Goal: Information Seeking & Learning: Learn about a topic

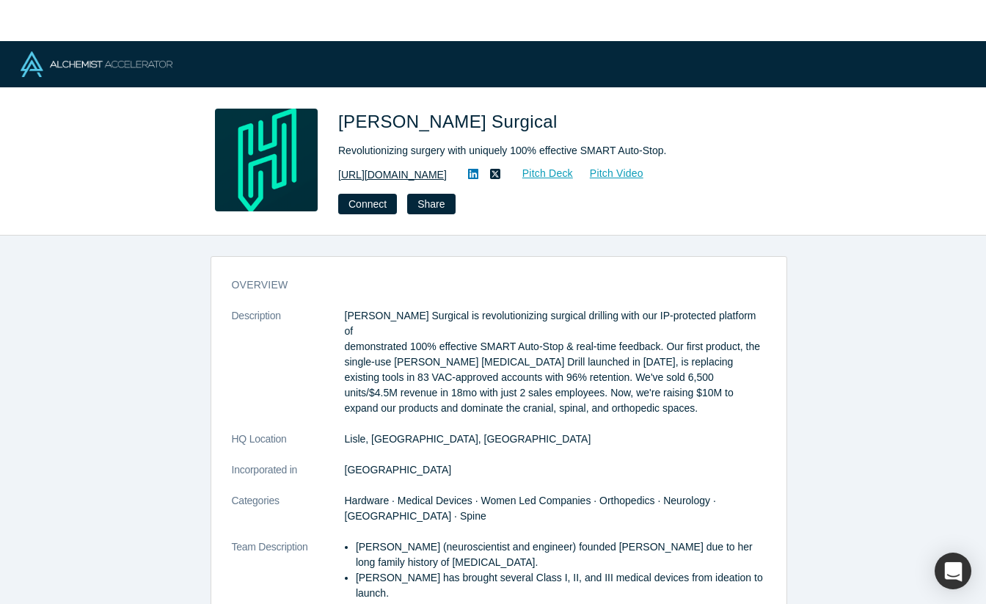
click at [399, 173] on link "https://hublysurgical.com" at bounding box center [392, 174] width 109 height 15
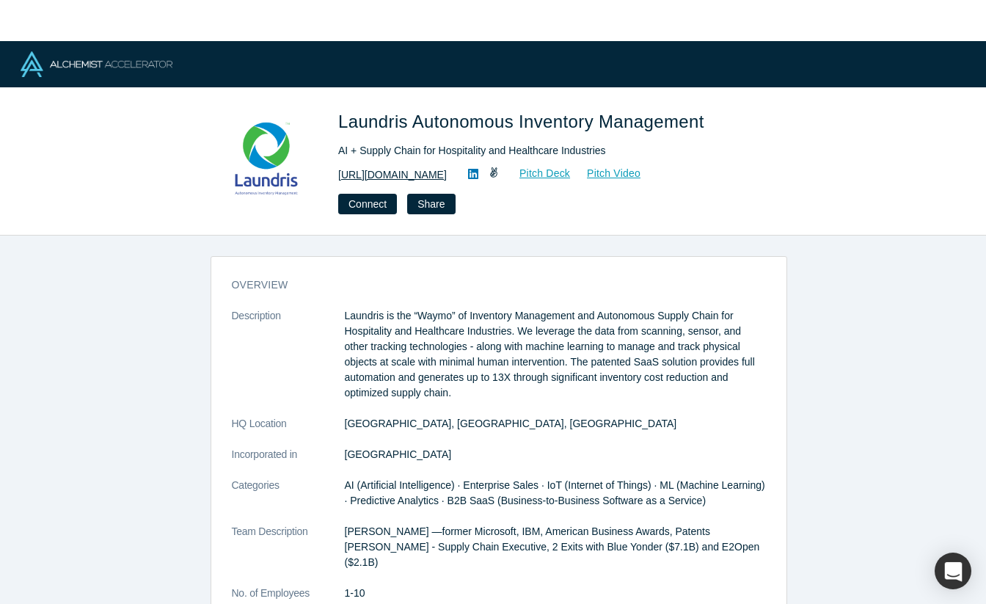
click at [369, 179] on link "[URL][DOMAIN_NAME]" at bounding box center [392, 174] width 109 height 15
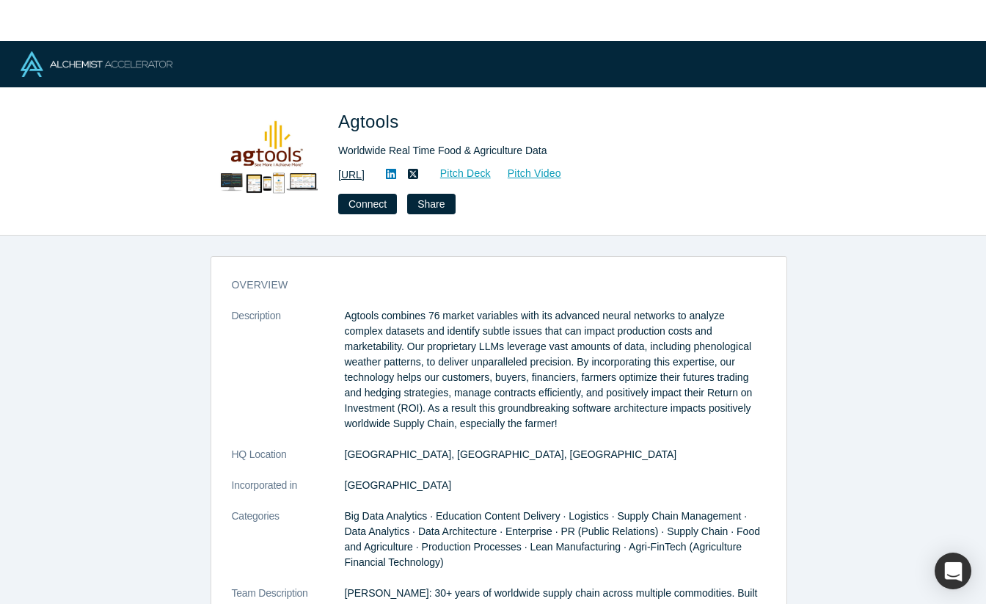
click at [365, 176] on link "https://www.agtools.ai" at bounding box center [351, 174] width 26 height 15
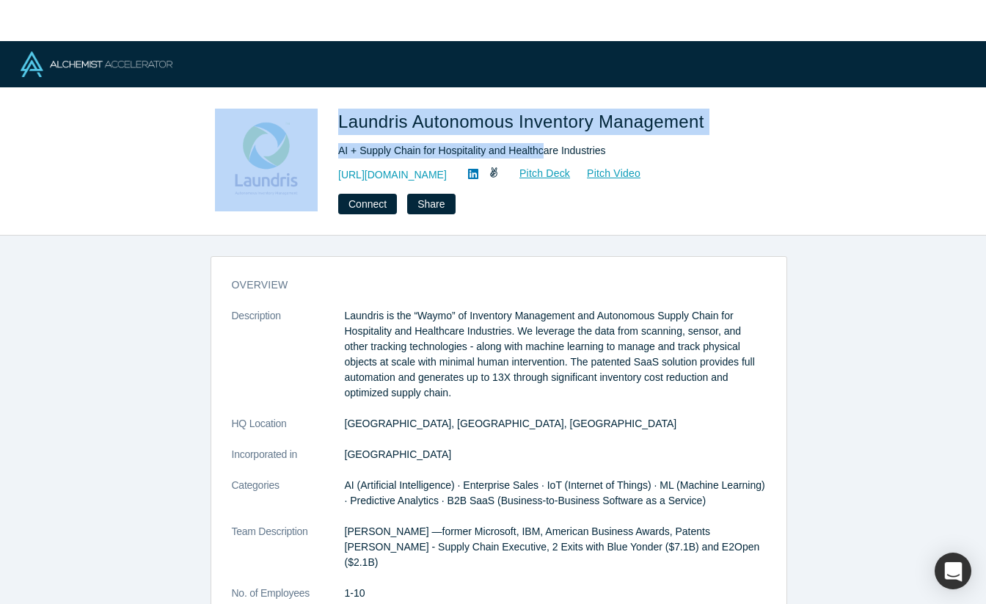
drag, startPoint x: 318, startPoint y: 149, endPoint x: 576, endPoint y: 150, distance: 257.6
click at [557, 151] on div "Laundris Autonomous Inventory Management AI + Supply Chain for Hospitality and …" at bounding box center [493, 162] width 577 height 106
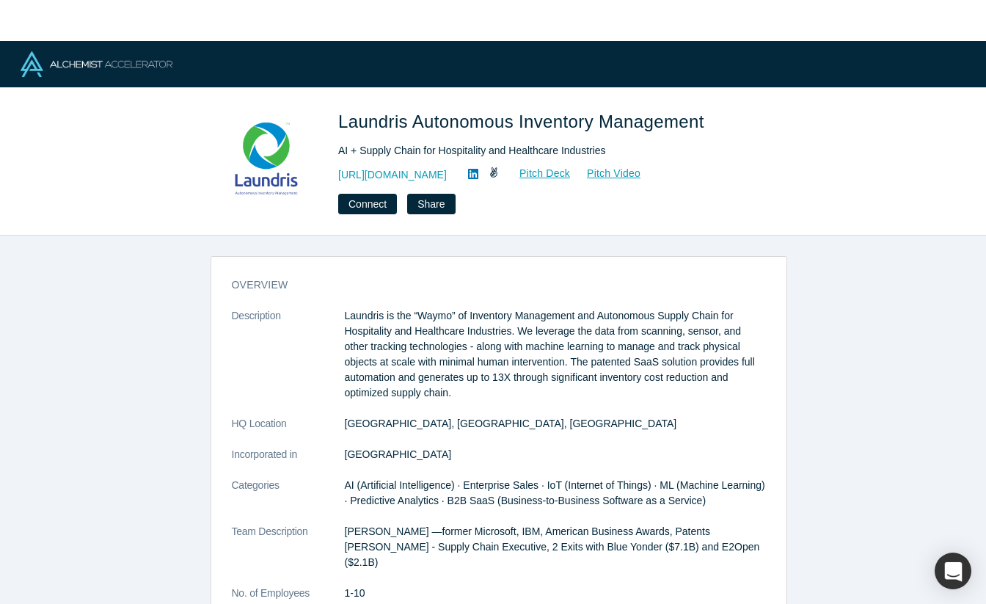
click at [636, 150] on div "AI + Supply Chain for Hospitality and Healthcare Industries" at bounding box center [543, 150] width 411 height 15
drag, startPoint x: 614, startPoint y: 155, endPoint x: 330, endPoint y: 158, distance: 284.0
click at [330, 158] on div "Laundris Autonomous Inventory Management AI + Supply Chain for Hospitality and …" at bounding box center [493, 162] width 577 height 106
copy div "AI + Supply Chain for Hospitality and Healthcare Industries"
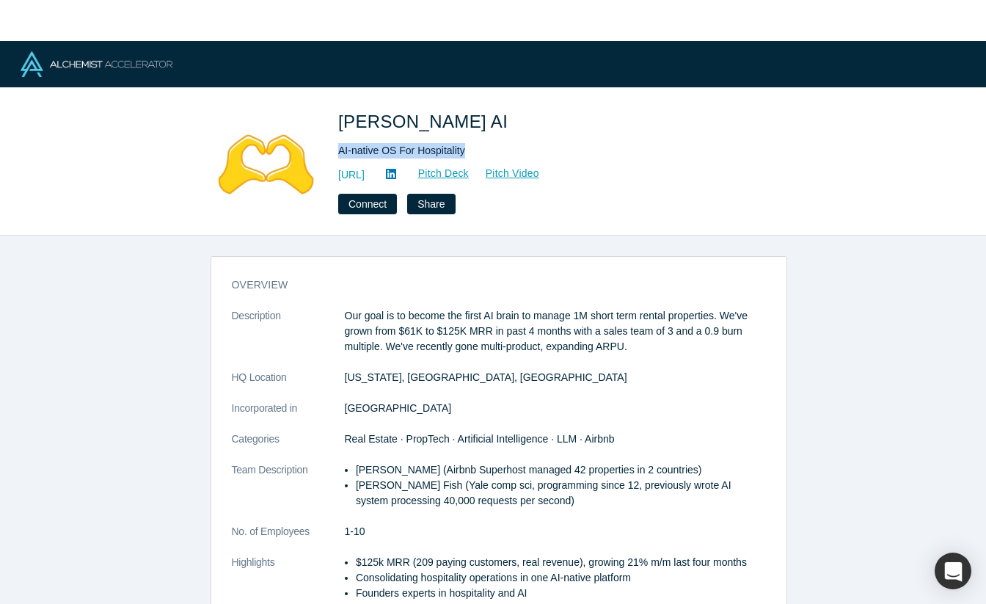
drag, startPoint x: 450, startPoint y: 151, endPoint x: 329, endPoint y: 146, distance: 120.5
click at [329, 146] on div "Besty AI AI-native OS For Hospitality http://getbesty.ai Pitch Deck Pitch Video…" at bounding box center [493, 162] width 577 height 106
copy div "AI-native OS For Hospitality"
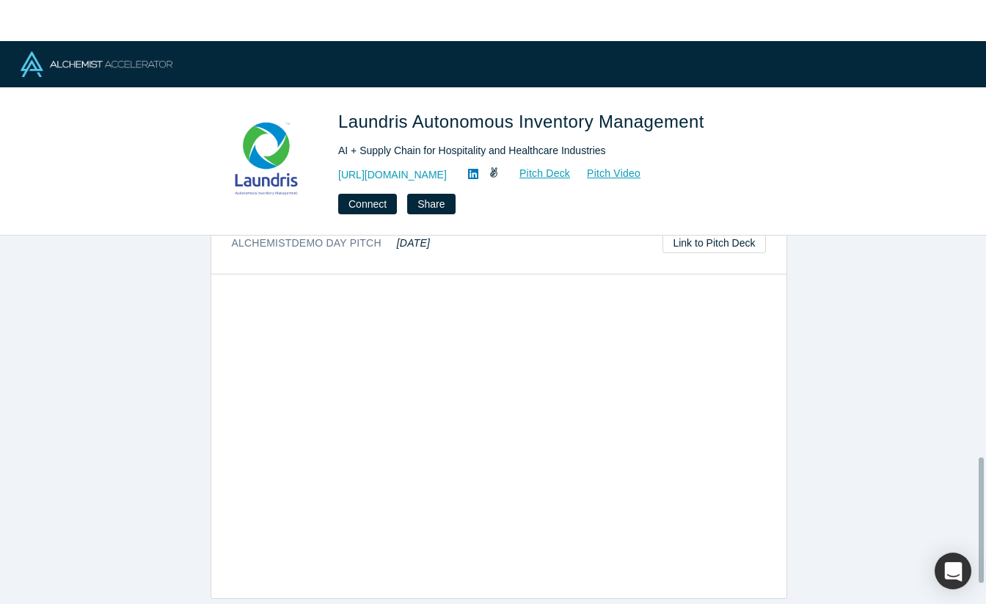
scroll to position [415, 0]
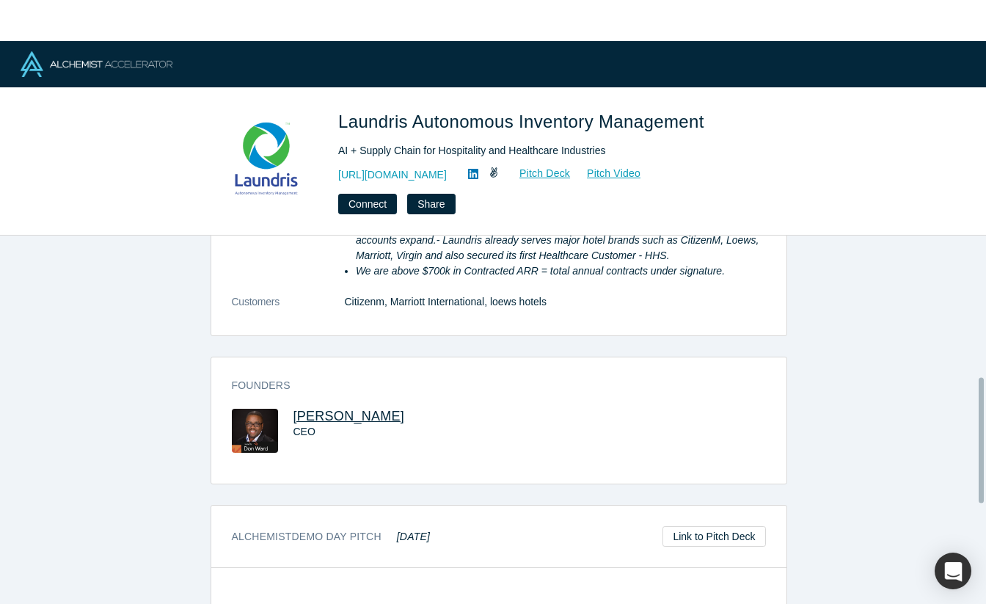
click at [338, 409] on span "Don Ward" at bounding box center [350, 416] width 112 height 15
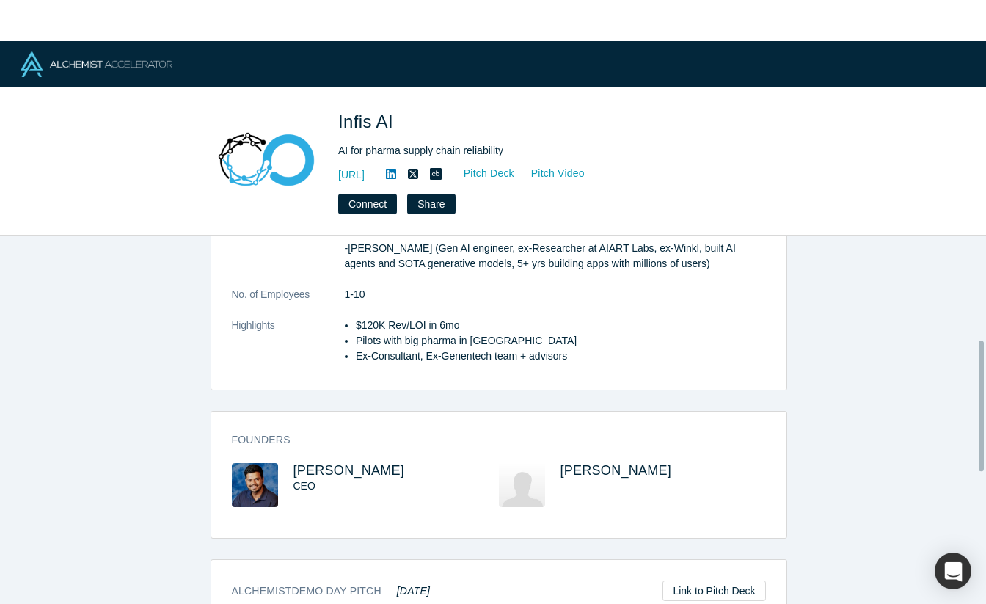
scroll to position [294, 0]
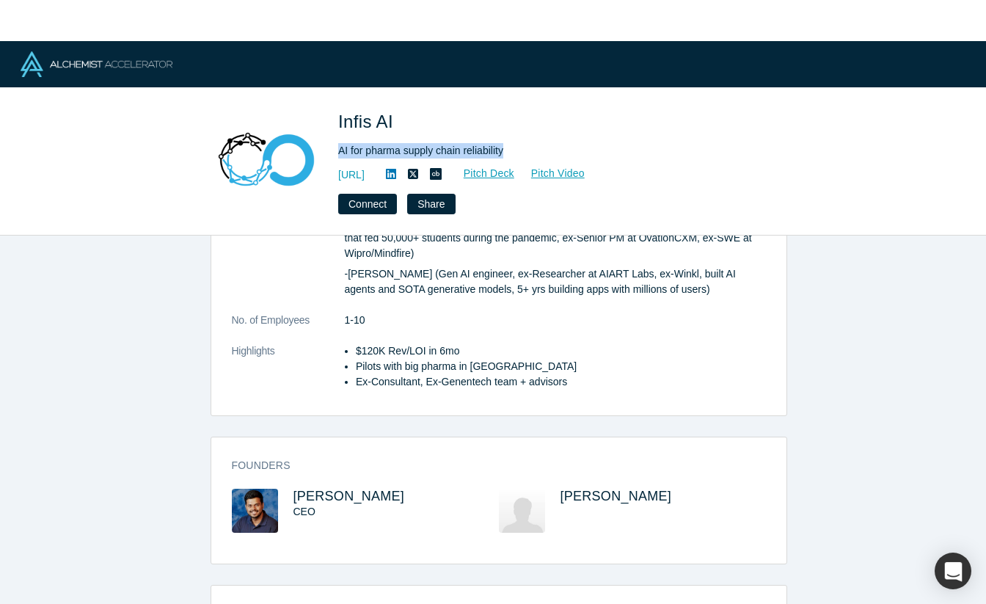
drag, startPoint x: 537, startPoint y: 150, endPoint x: 338, endPoint y: 153, distance: 198.9
click at [338, 153] on div "AI for pharma supply chain reliability" at bounding box center [543, 150] width 411 height 15
copy div "AI for pharma supply chain reliability"
click at [285, 492] on div "[PERSON_NAME] CEO" at bounding box center [365, 521] width 267 height 65
click at [258, 498] on img at bounding box center [255, 511] width 46 height 44
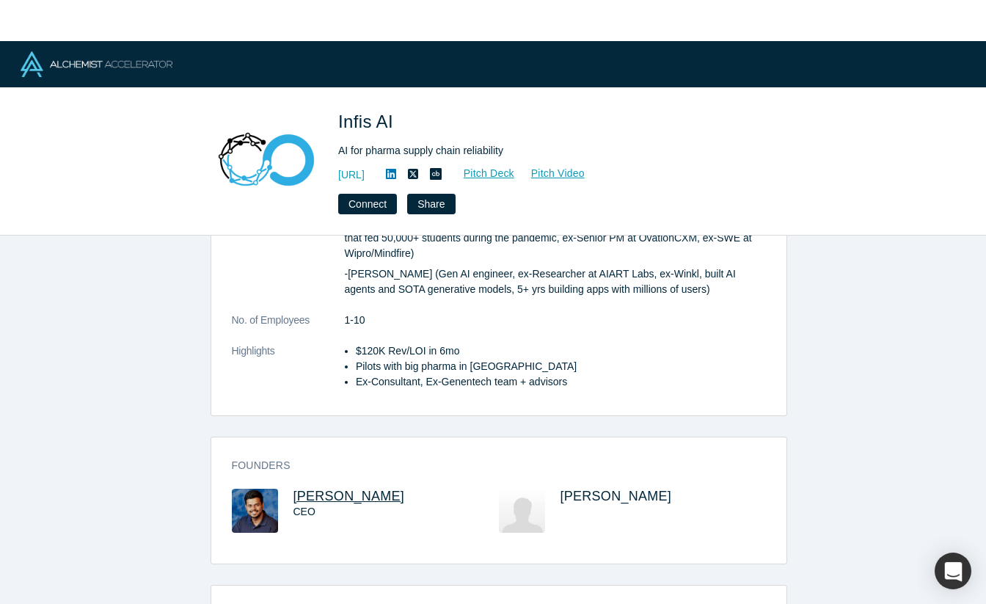
click at [314, 489] on span "Prayas Tiwari" at bounding box center [350, 496] width 112 height 15
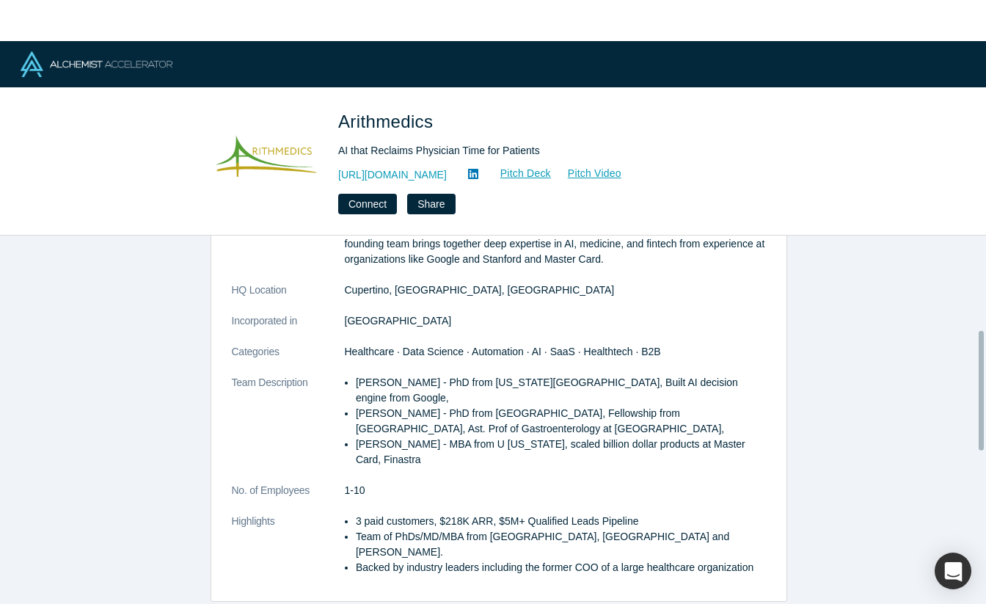
scroll to position [294, 0]
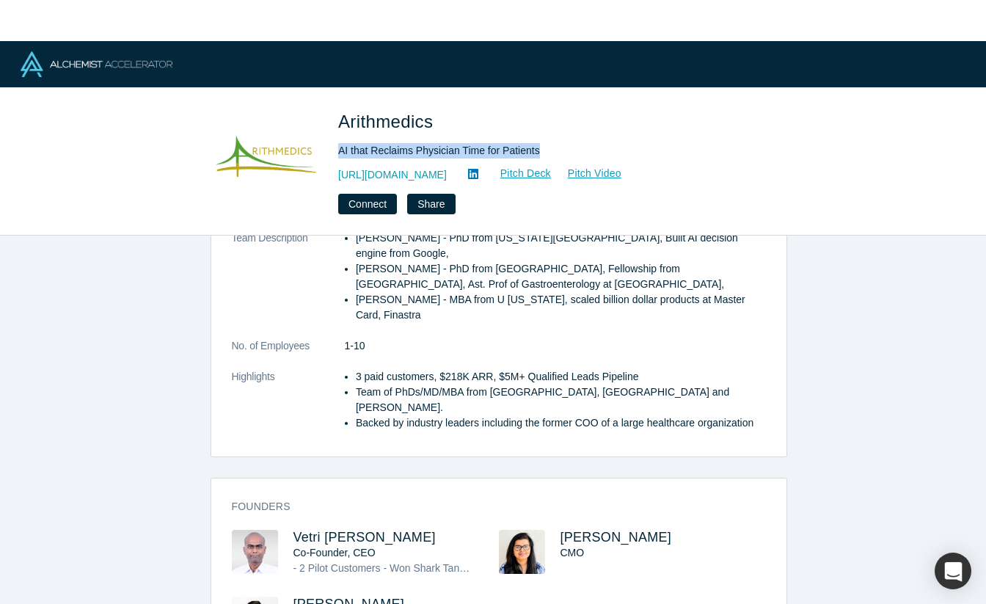
drag, startPoint x: 539, startPoint y: 153, endPoint x: 340, endPoint y: 152, distance: 199.6
click at [340, 152] on div "AI that Reclaims Physician Time for Patients" at bounding box center [543, 150] width 411 height 15
copy div "AI that Reclaims Physician Time for Patients"
click at [232, 530] on img at bounding box center [255, 552] width 46 height 44
click at [305, 530] on span "Vetri Venthan Elango" at bounding box center [365, 537] width 142 height 15
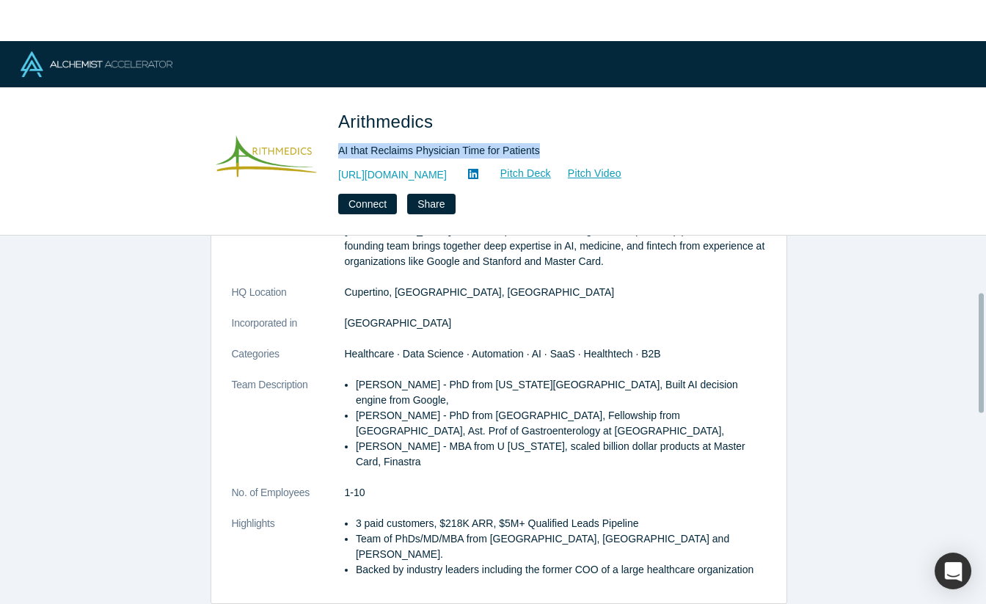
scroll to position [220, 0]
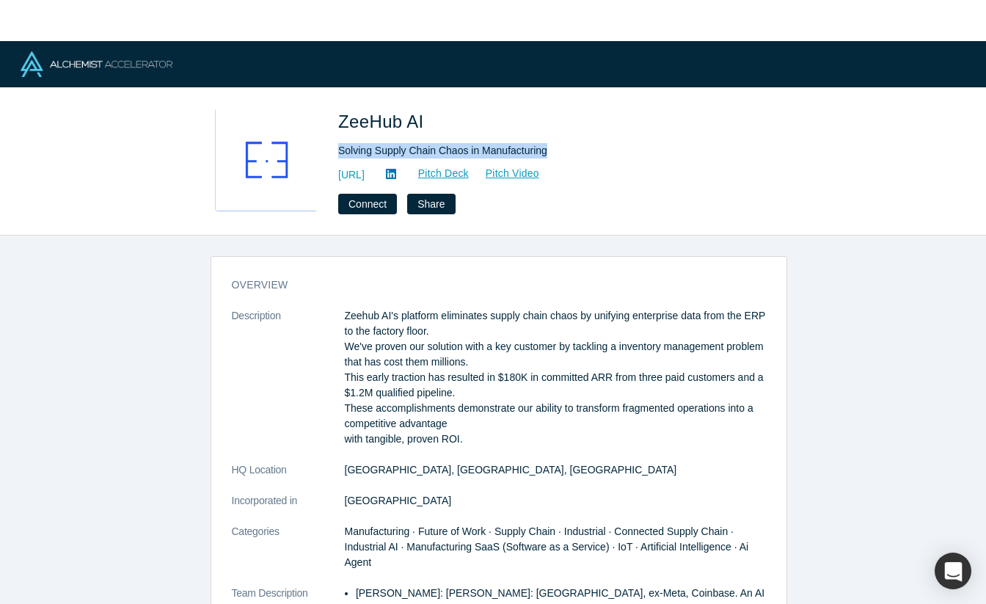
drag, startPoint x: 338, startPoint y: 155, endPoint x: 544, endPoint y: 156, distance: 206.2
click at [544, 156] on div "Solving Supply Chain Chaos in Manufacturing" at bounding box center [543, 150] width 411 height 15
copy div "Solving Supply Chain Chaos in Manufacturing"
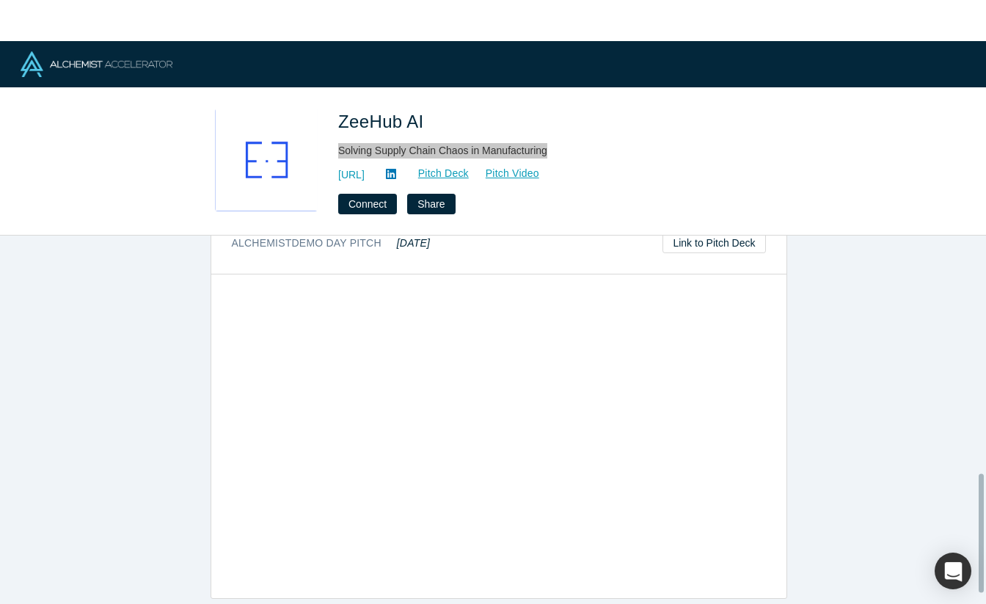
scroll to position [403, 0]
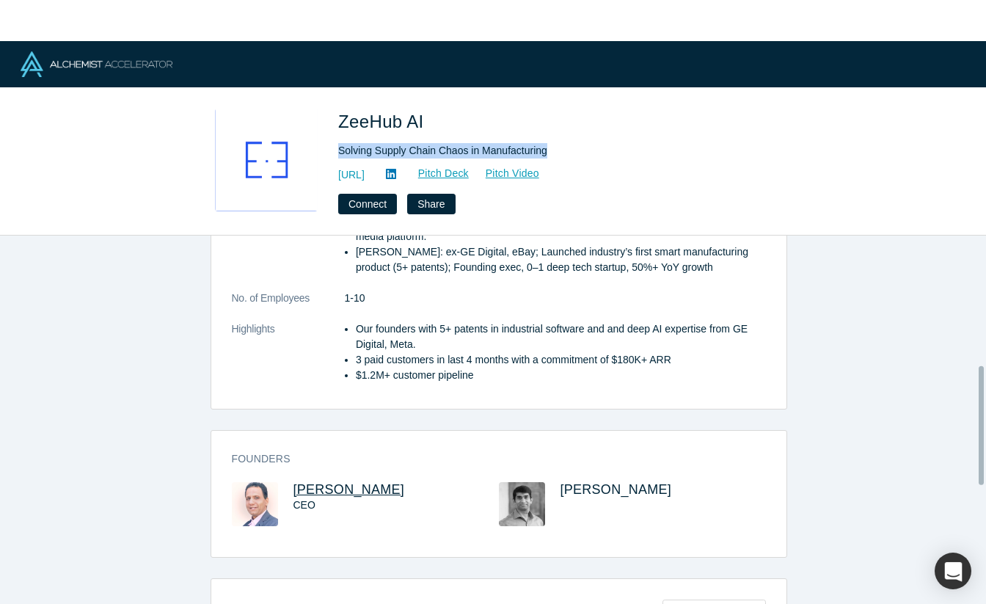
click at [313, 482] on span "[PERSON_NAME]" at bounding box center [350, 489] width 112 height 15
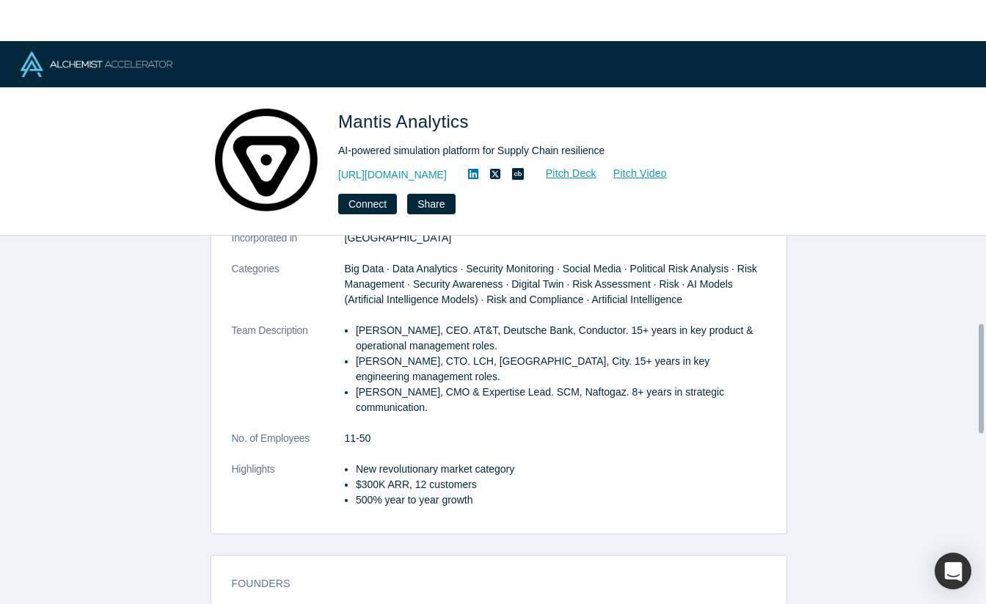
scroll to position [294, 0]
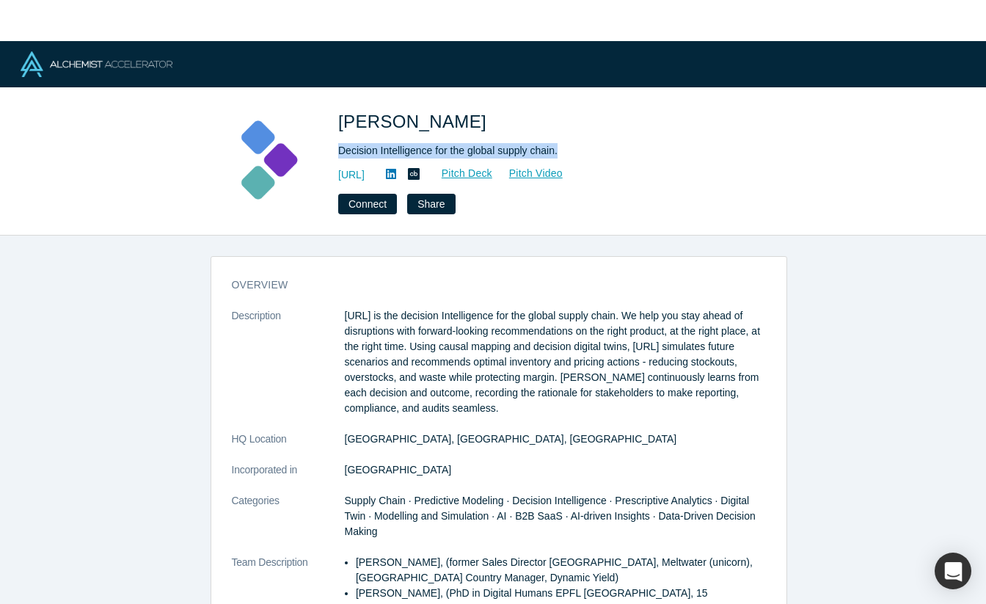
click at [570, 156] on div "Kimaru AI Decision Intelligence for the global supply chain. [URL] Pitch Deck P…" at bounding box center [493, 162] width 577 height 106
copy div "Decision Intelligence for the global supply chain."
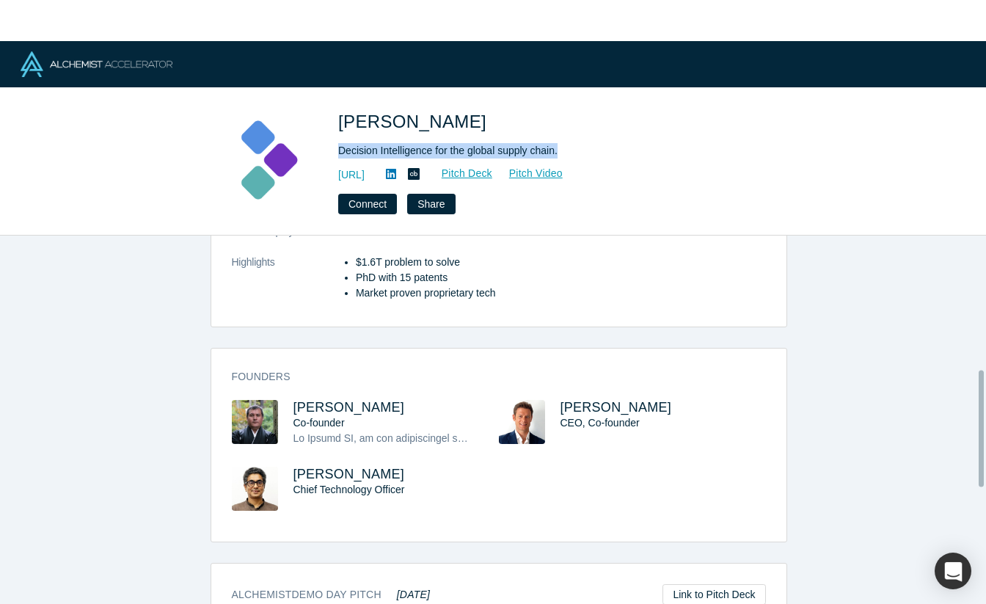
scroll to position [423, 0]
